Goal: Information Seeking & Learning: Learn about a topic

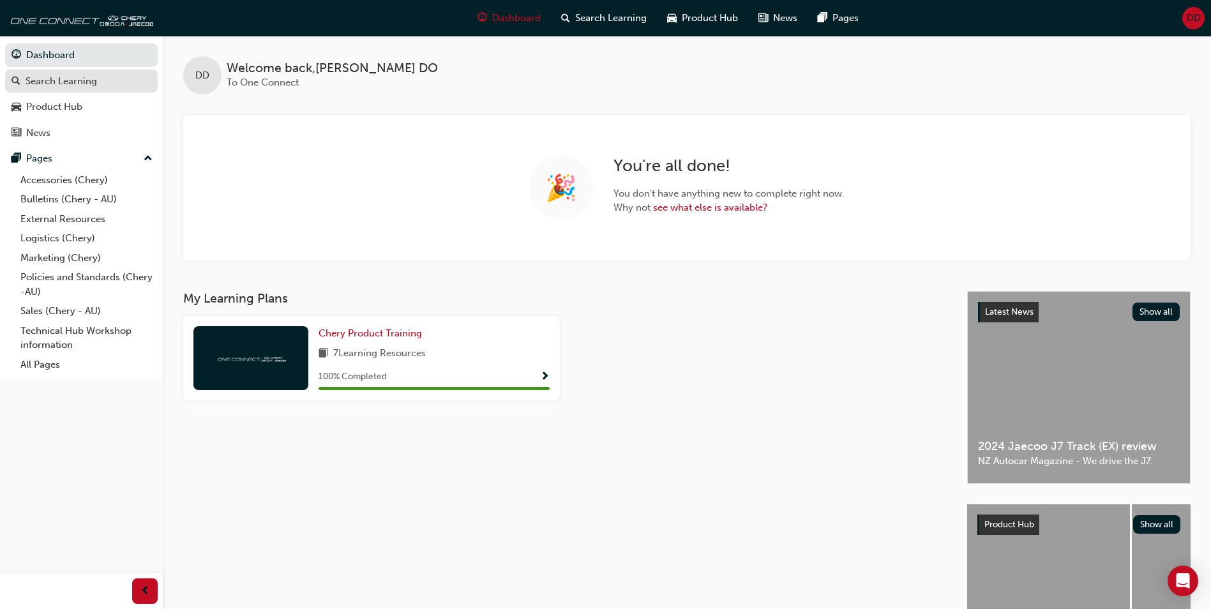
click at [102, 84] on div "Search Learning" at bounding box center [81, 81] width 140 height 16
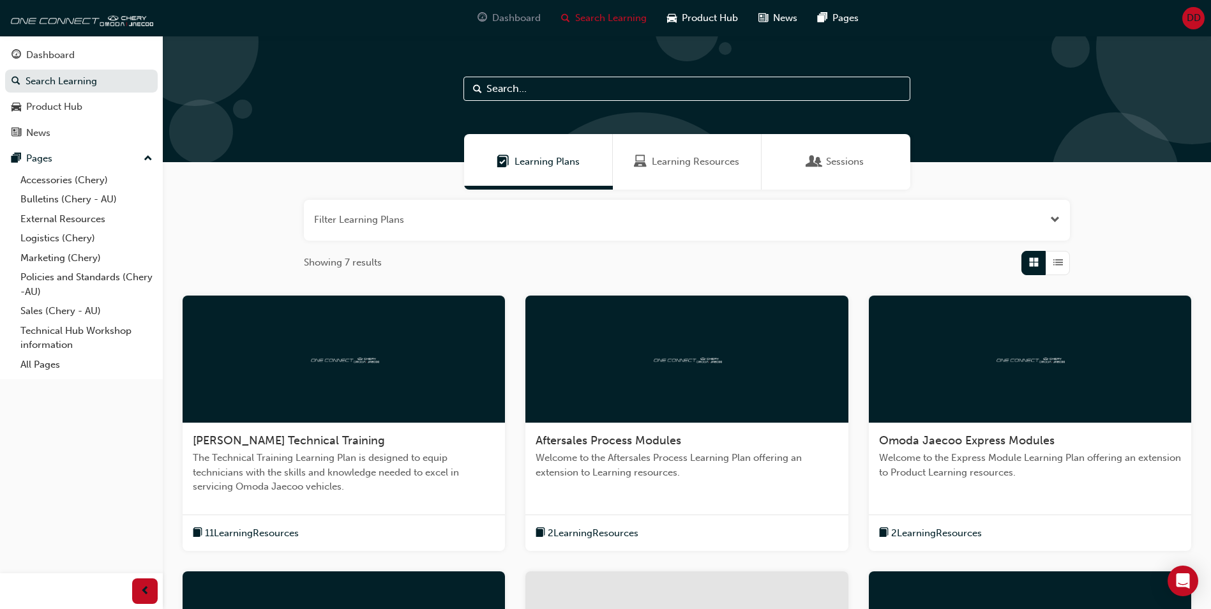
click at [511, 8] on div "Dashboard" at bounding box center [509, 18] width 84 height 26
